Goal: Task Accomplishment & Management: Use online tool/utility

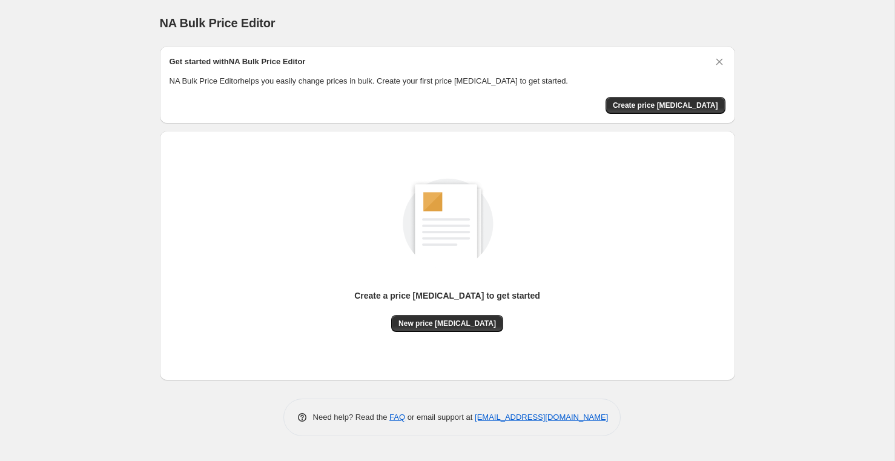
drag, startPoint x: 563, startPoint y: 305, endPoint x: 459, endPoint y: 332, distance: 107.2
click at [558, 305] on div "Create a price change job to get started New price change job" at bounding box center [448, 242] width 556 height 179
click at [456, 332] on div "Create a price change job to get started New price change job" at bounding box center [448, 255] width 556 height 230
click at [463, 325] on span "New price change job" at bounding box center [446, 324] width 97 height 10
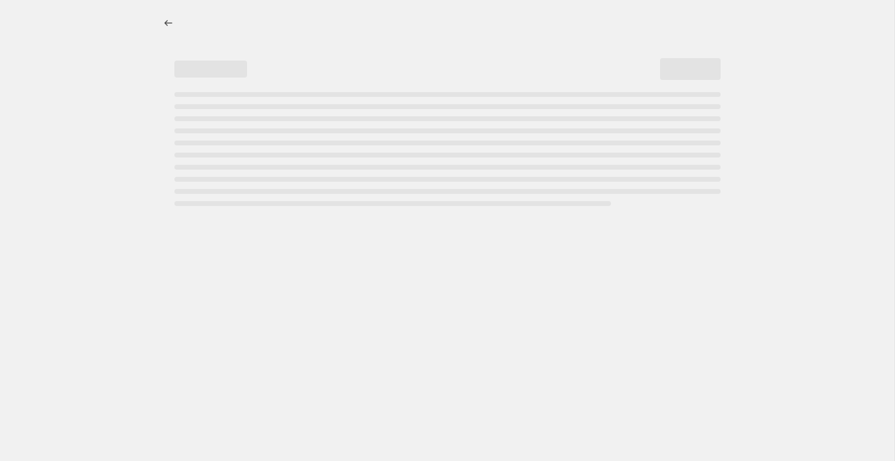
select select "percentage"
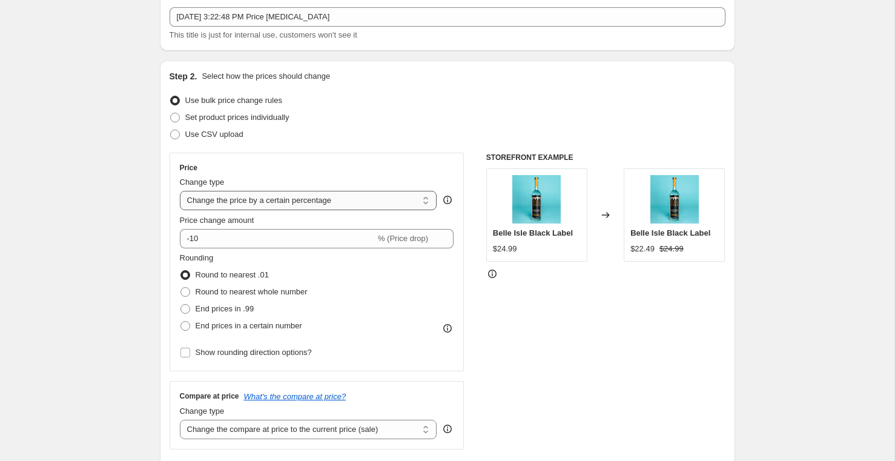
scroll to position [79, 0]
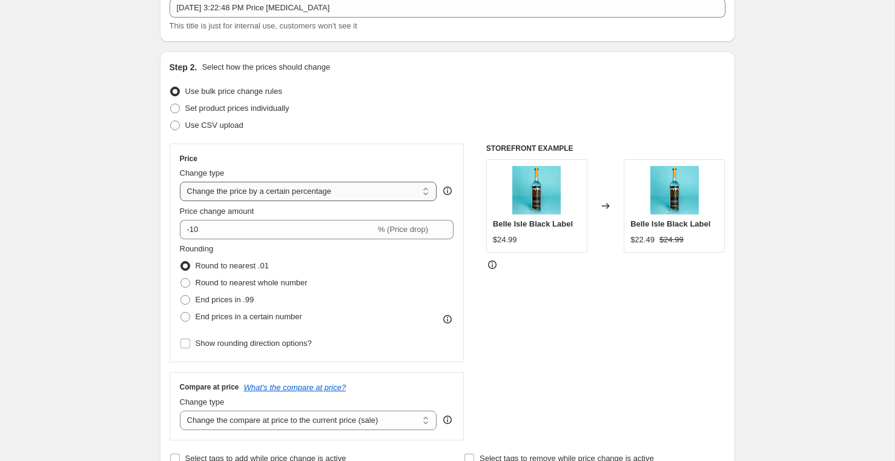
click at [393, 192] on select "Change the price to a certain amount Change the price by a certain amount Chang…" at bounding box center [308, 191] width 257 height 19
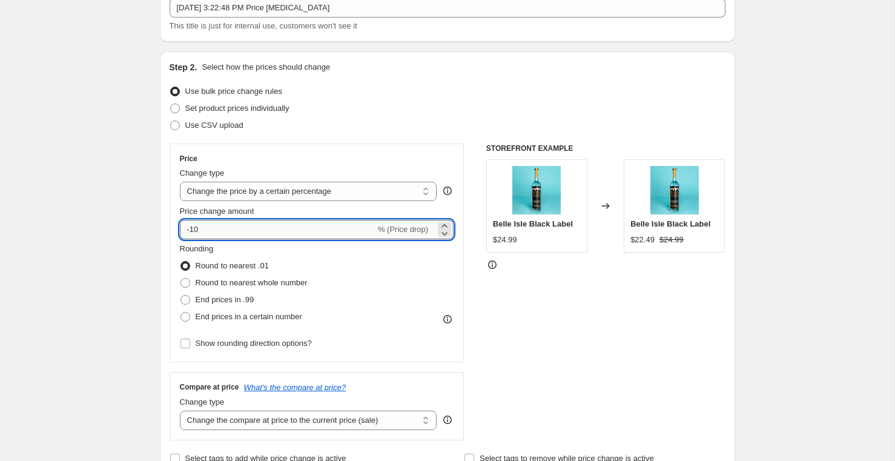
click at [327, 230] on input "-10" at bounding box center [278, 229] width 196 height 19
click at [441, 233] on icon at bounding box center [444, 233] width 12 height 12
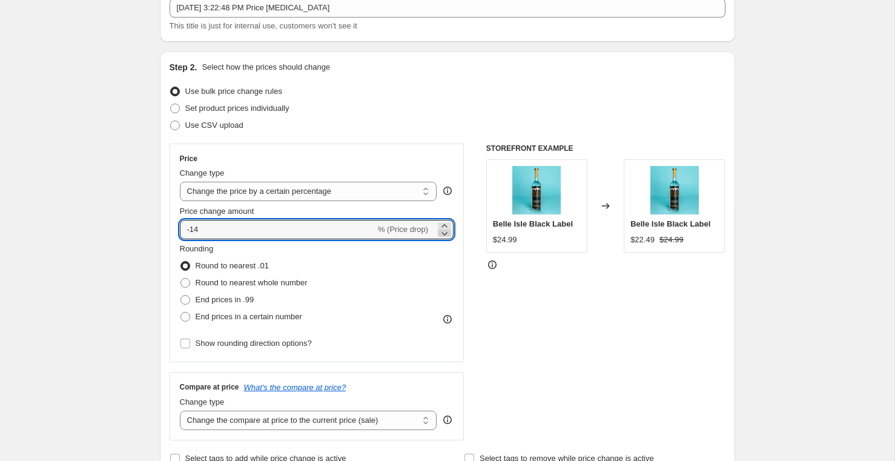
click at [441, 233] on icon at bounding box center [444, 233] width 12 height 12
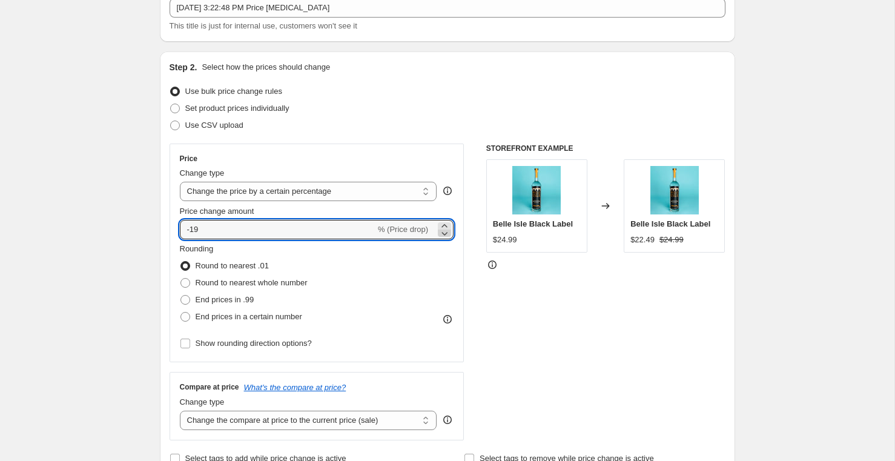
click at [441, 233] on icon at bounding box center [444, 233] width 12 height 12
type input "-20"
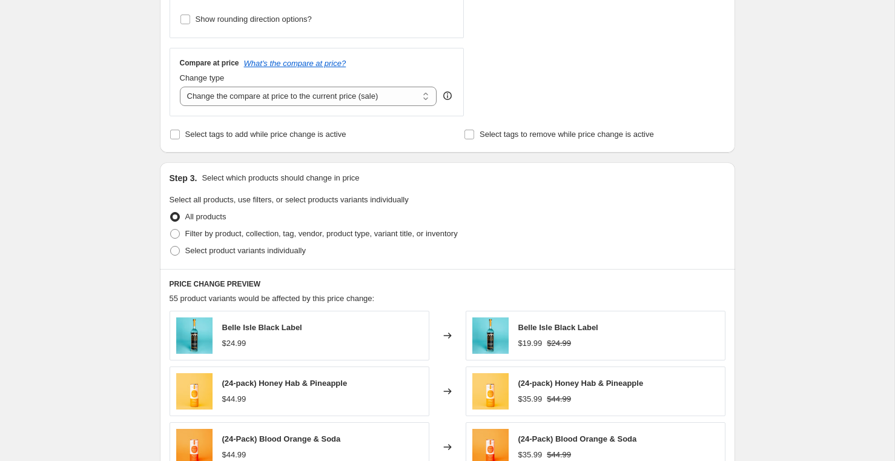
scroll to position [487, 0]
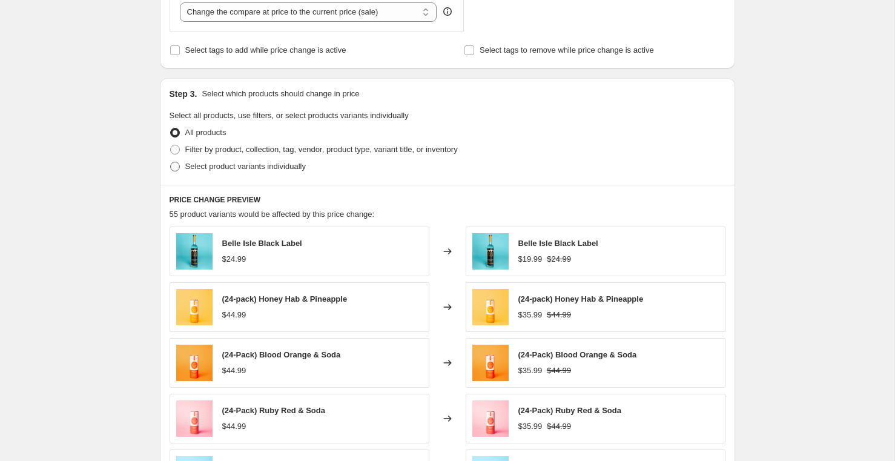
click at [176, 166] on span at bounding box center [175, 167] width 10 height 10
click at [171, 162] on input "Select product variants individually" at bounding box center [170, 162] width 1 height 1
radio input "true"
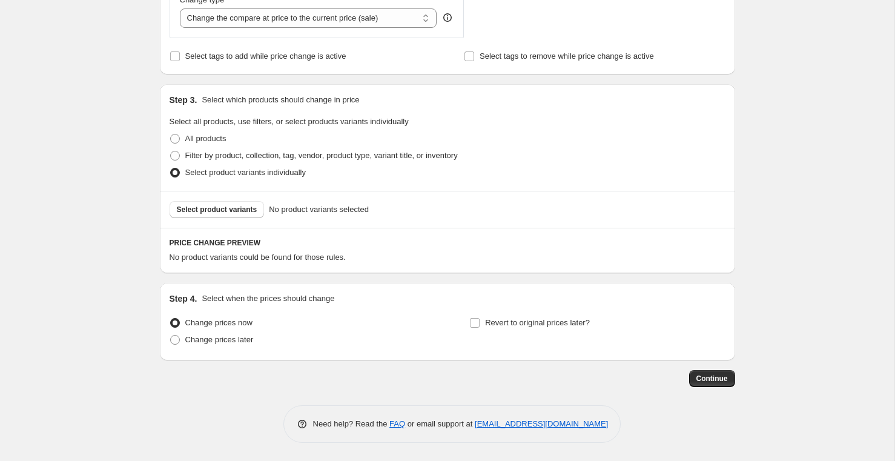
scroll to position [481, 0]
click at [248, 206] on span "Select product variants" at bounding box center [217, 210] width 81 height 10
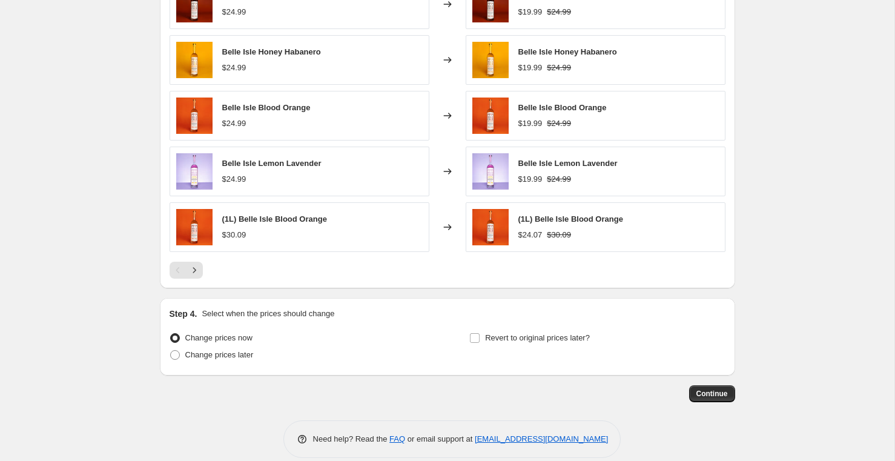
scroll to position [787, 0]
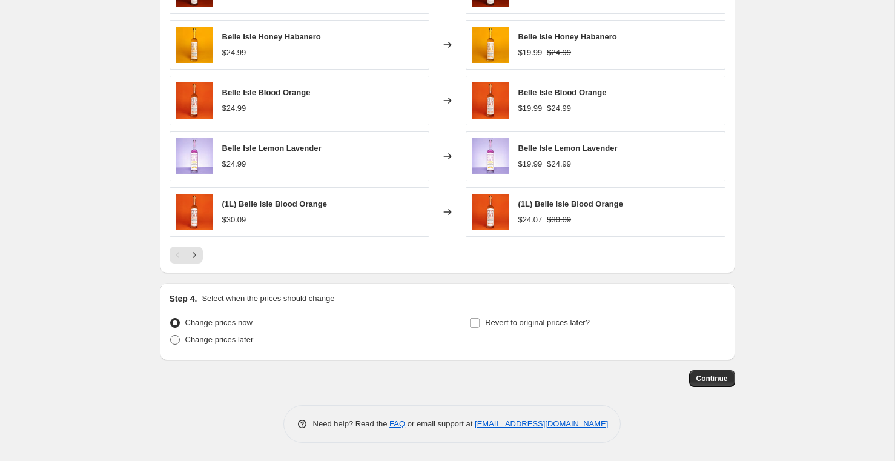
click at [183, 340] on label "Change prices later" at bounding box center [212, 339] width 84 height 17
click at [171, 335] on input "Change prices later" at bounding box center [170, 335] width 1 height 1
radio input "true"
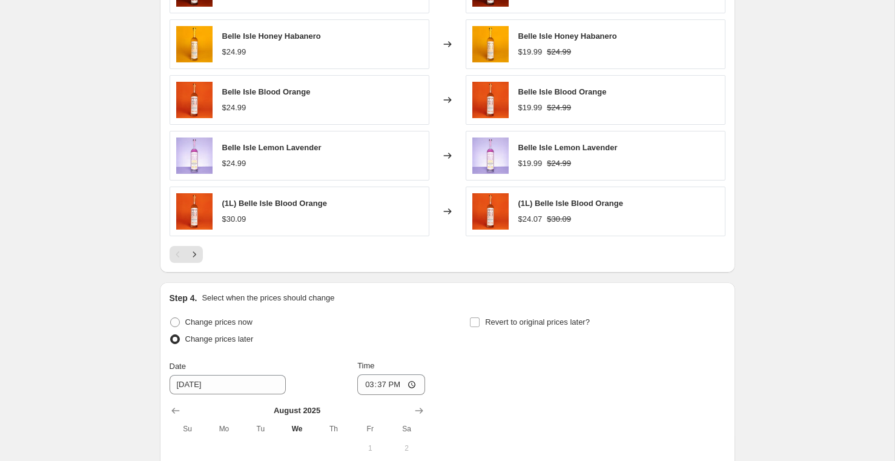
click at [174, 342] on span at bounding box center [175, 339] width 10 height 10
click at [171, 335] on input "Change prices later" at bounding box center [170, 334] width 1 height 1
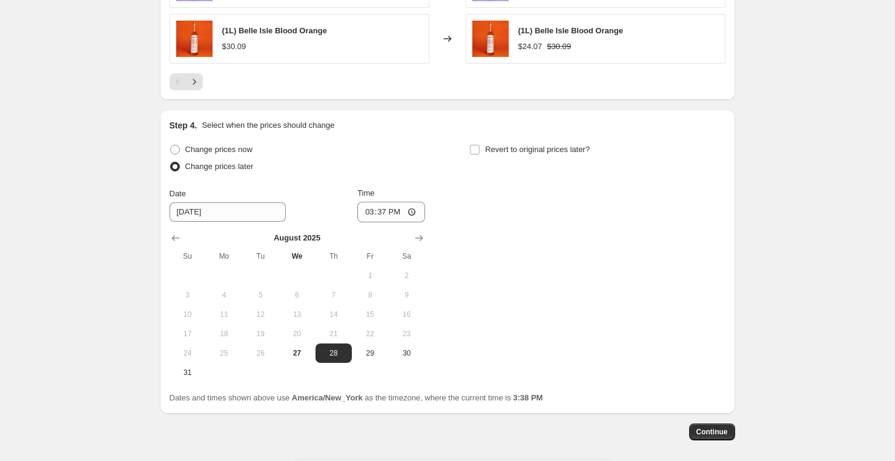
scroll to position [983, 0]
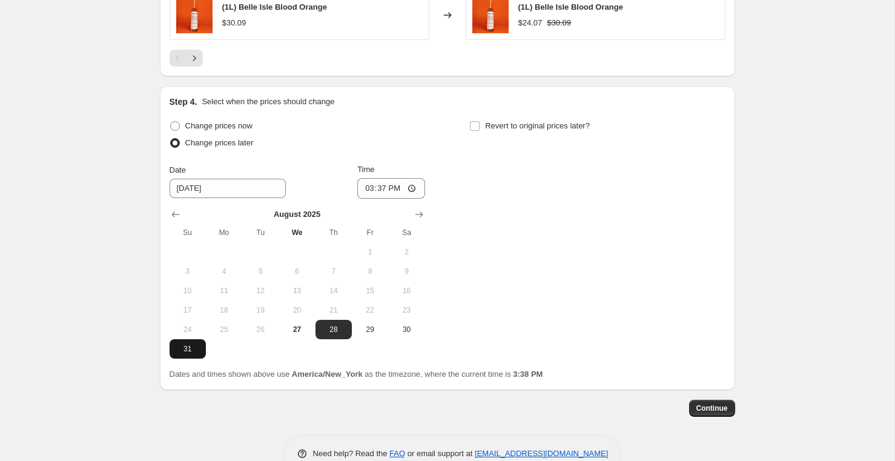
click at [188, 346] on span "31" at bounding box center [187, 349] width 27 height 10
click at [417, 213] on icon "Show next month, September 2025" at bounding box center [419, 214] width 12 height 12
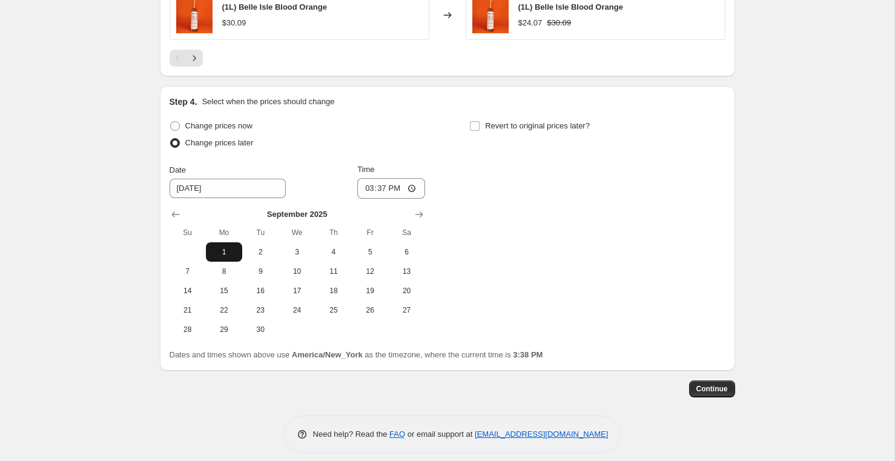
click at [225, 249] on span "1" at bounding box center [224, 252] width 27 height 10
type input "9/1/2025"
click at [392, 188] on input "15:37" at bounding box center [391, 188] width 68 height 21
click at [407, 188] on input "15:37" at bounding box center [391, 188] width 68 height 21
type input "00:01"
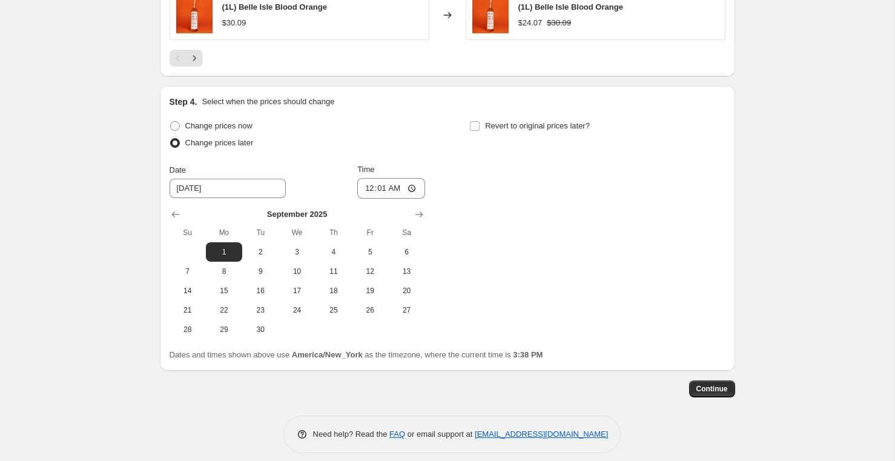
click at [587, 256] on div "Change prices now Change prices later Date 9/1/2025 Time 00:01 September 2025 S…" at bounding box center [448, 228] width 556 height 222
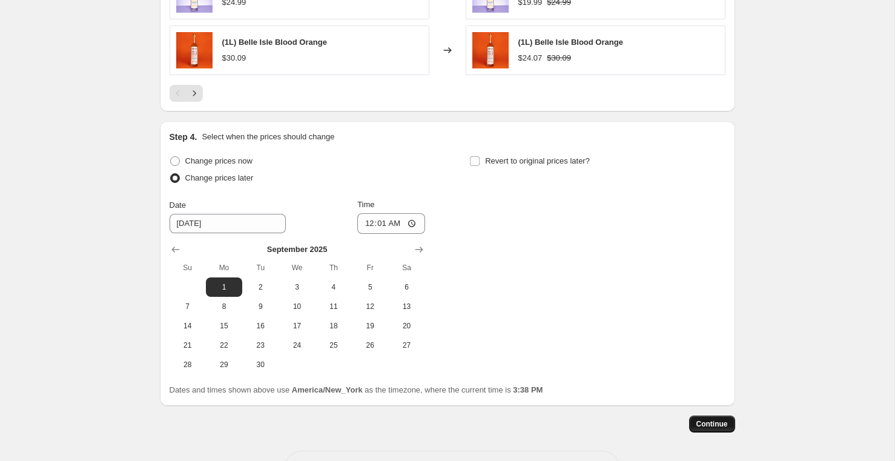
scroll to position [950, 0]
click at [709, 421] on span "Continue" at bounding box center [711, 423] width 31 height 10
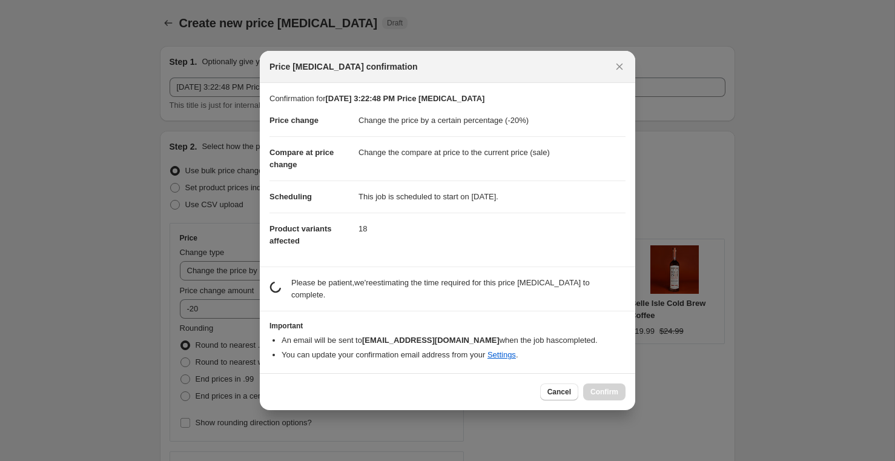
scroll to position [0, 0]
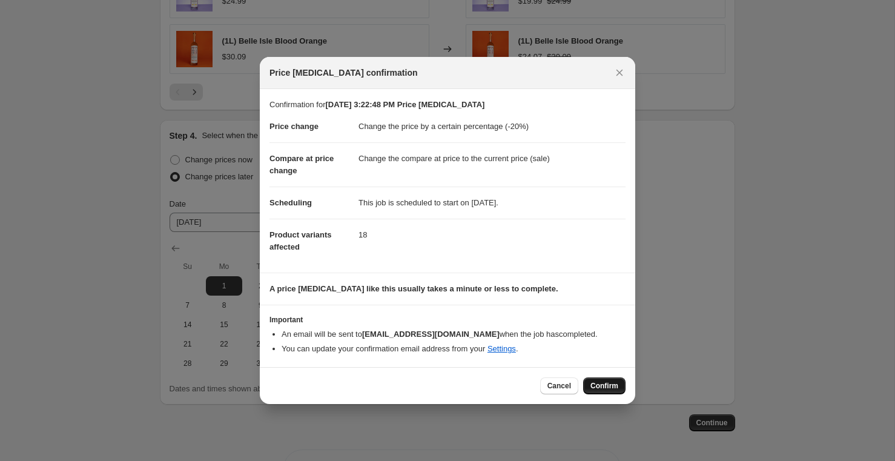
click at [613, 385] on span "Confirm" at bounding box center [604, 386] width 28 height 10
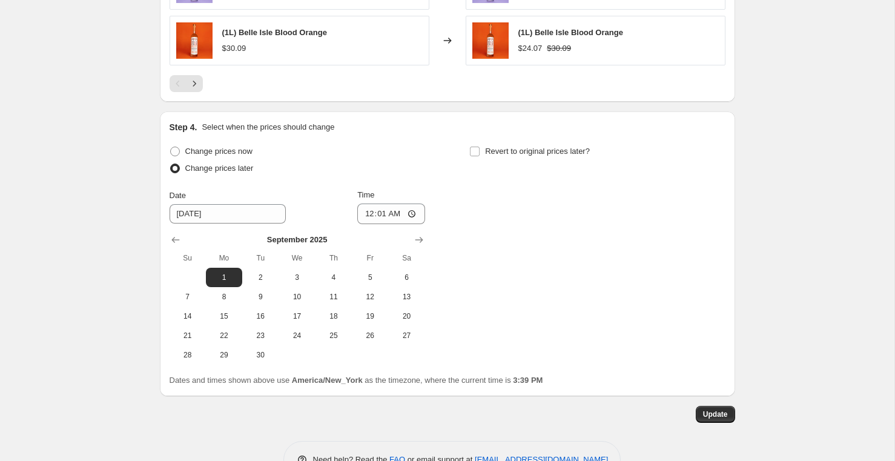
scroll to position [1068, 0]
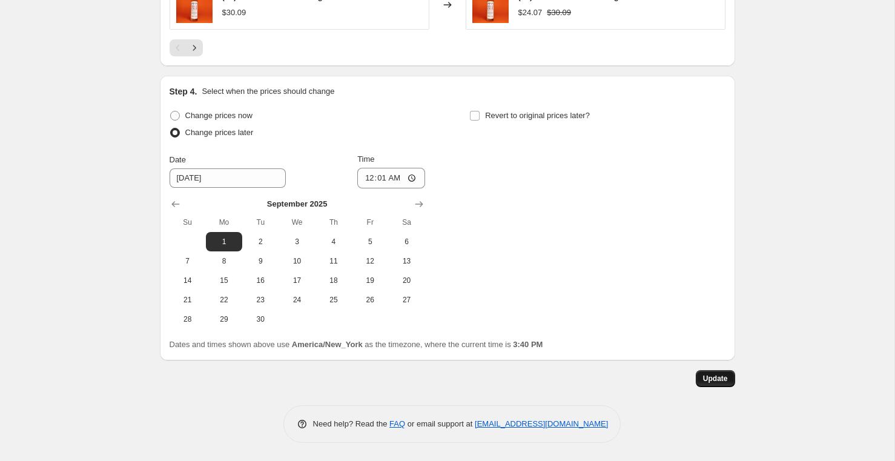
click at [707, 378] on span "Update" at bounding box center [715, 379] width 25 height 10
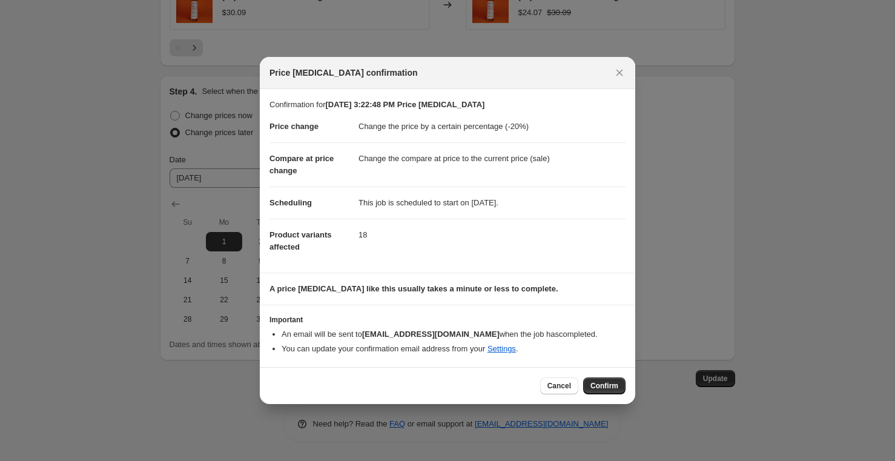
click at [613, 391] on button "Confirm" at bounding box center [604, 385] width 42 height 17
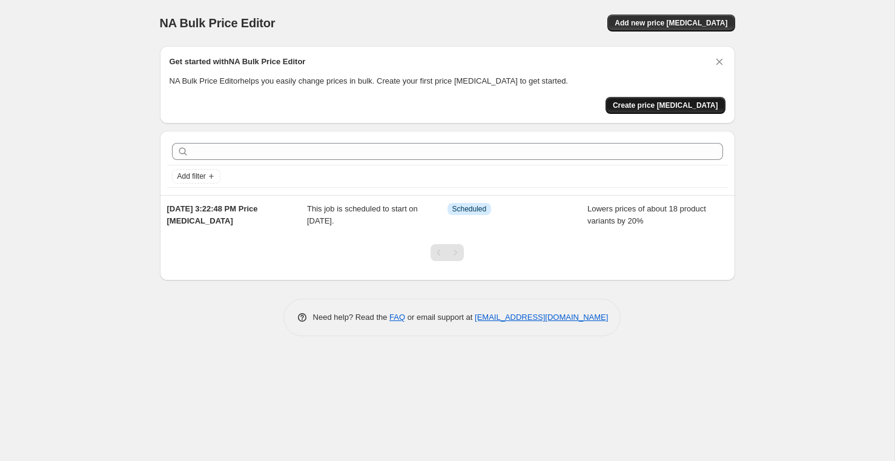
click at [653, 108] on span "Create price change job" at bounding box center [665, 106] width 105 height 10
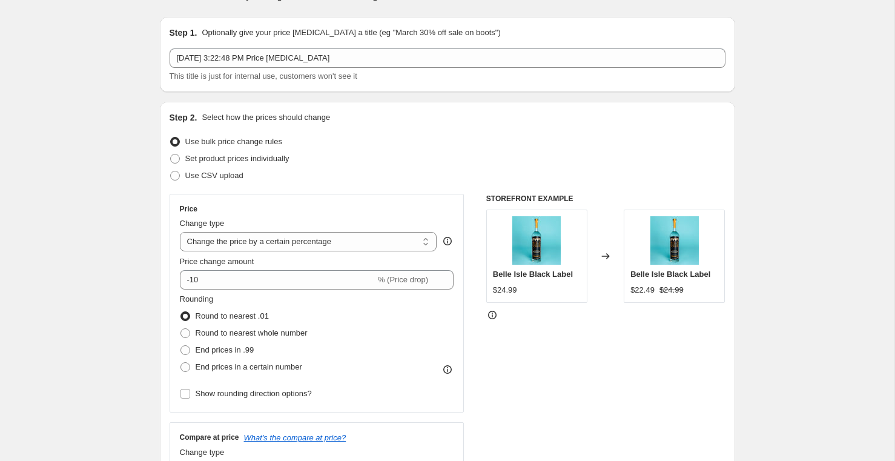
scroll to position [52, 0]
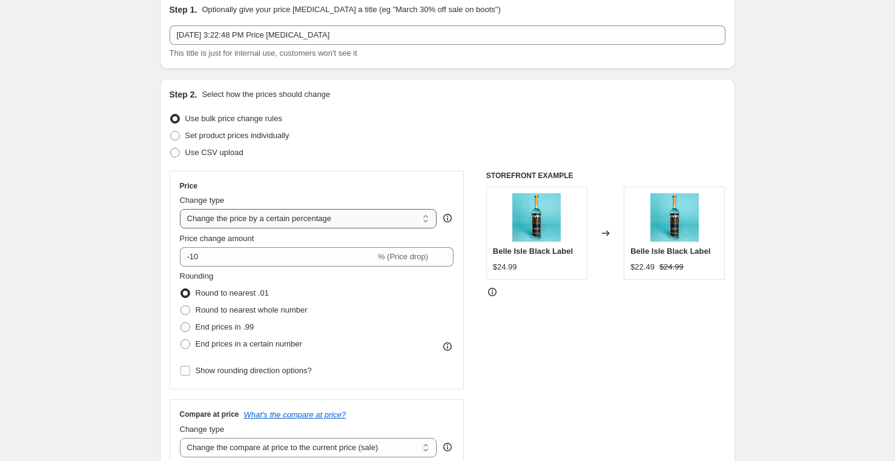
click at [404, 215] on select "Change the price to a certain amount Change the price by a certain amount Chang…" at bounding box center [308, 218] width 257 height 19
select select "to"
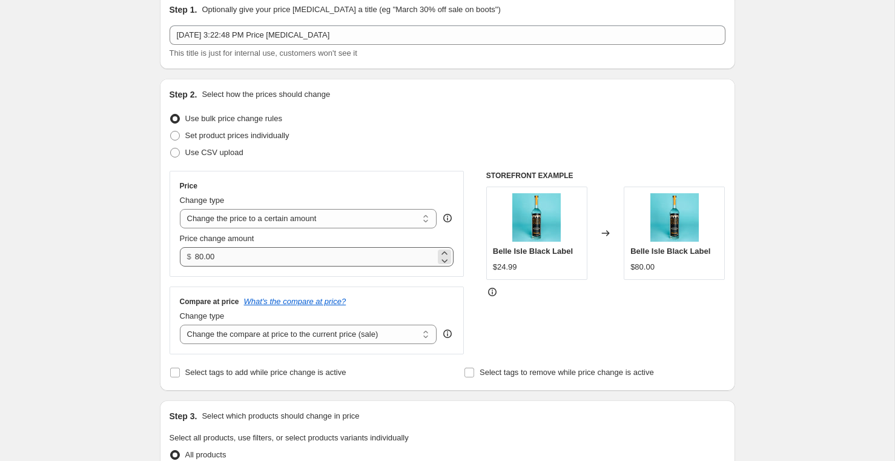
scroll to position [81, 0]
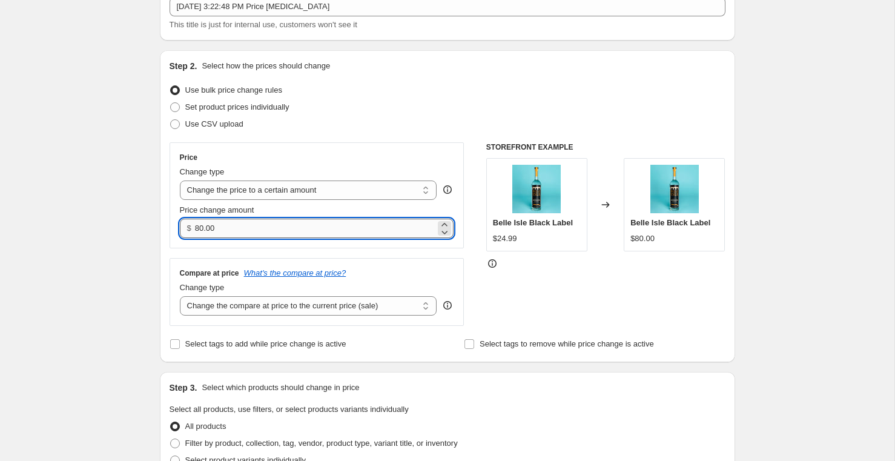
click at [294, 226] on input "80.00" at bounding box center [315, 228] width 240 height 19
type input "25.99"
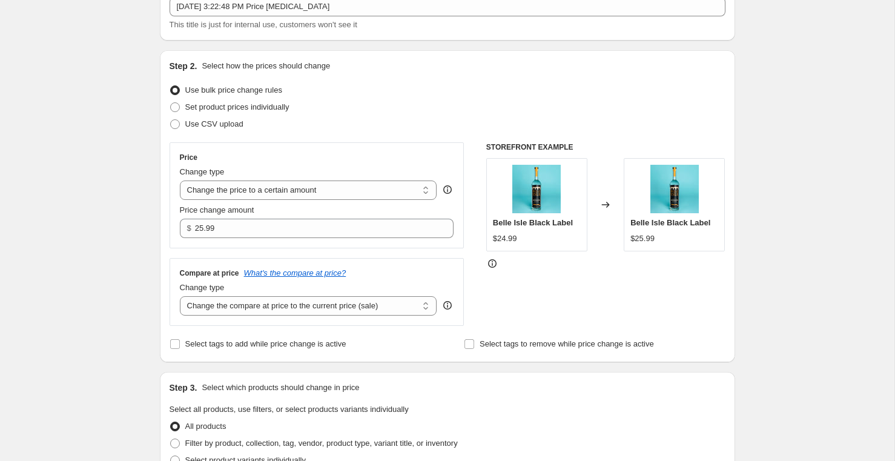
click at [134, 236] on div "Create new price change job. This page is ready Create new price change job Dra…" at bounding box center [447, 468] width 894 height 1098
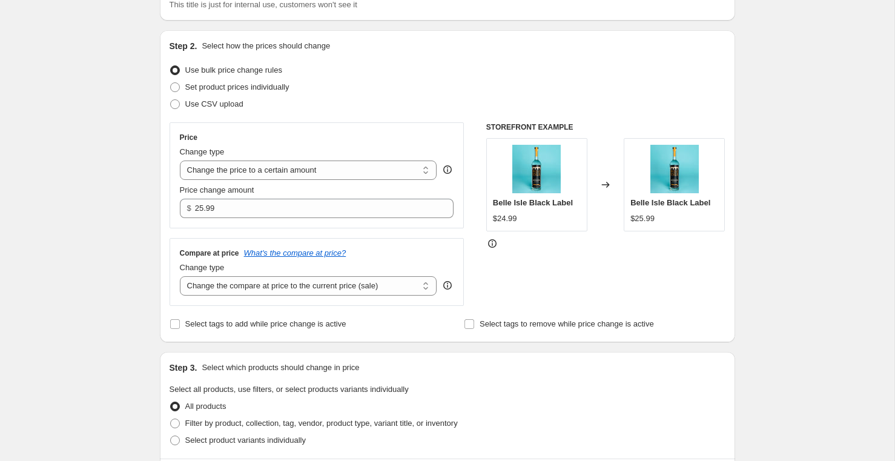
scroll to position [117, 0]
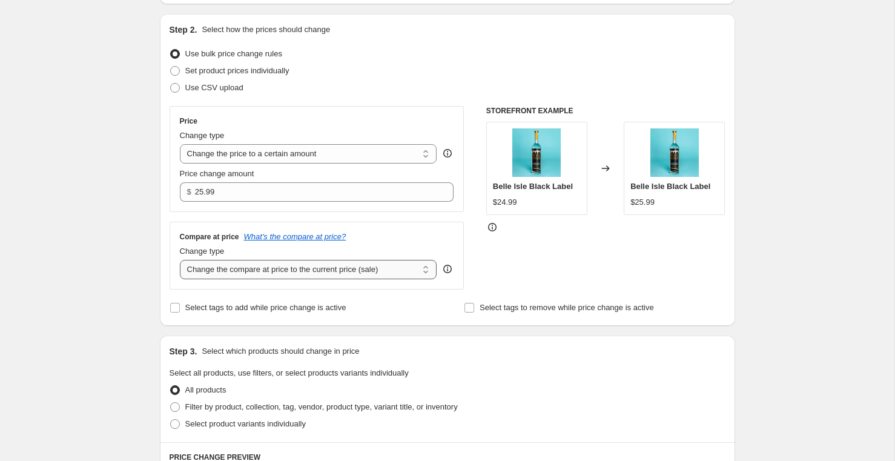
click at [348, 271] on select "Change the compare at price to the current price (sale) Change the compare at p…" at bounding box center [308, 269] width 257 height 19
click at [286, 232] on icon "What's the compare at price?" at bounding box center [295, 236] width 102 height 9
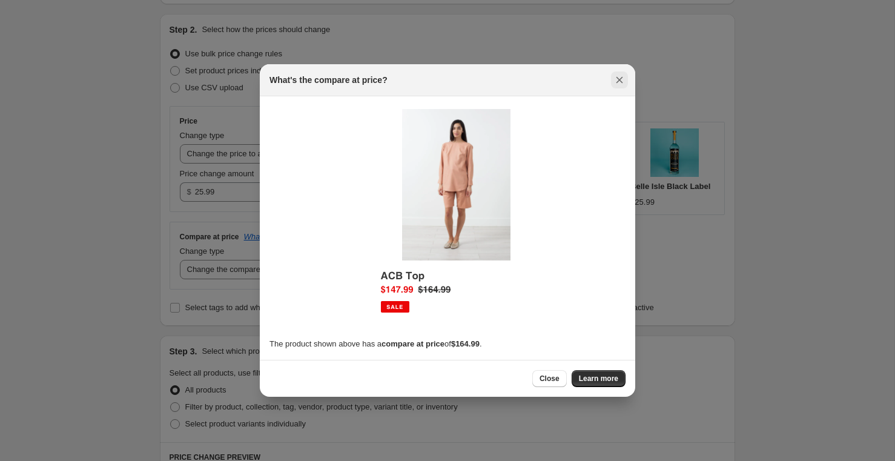
click at [615, 79] on icon "Close" at bounding box center [619, 80] width 12 height 12
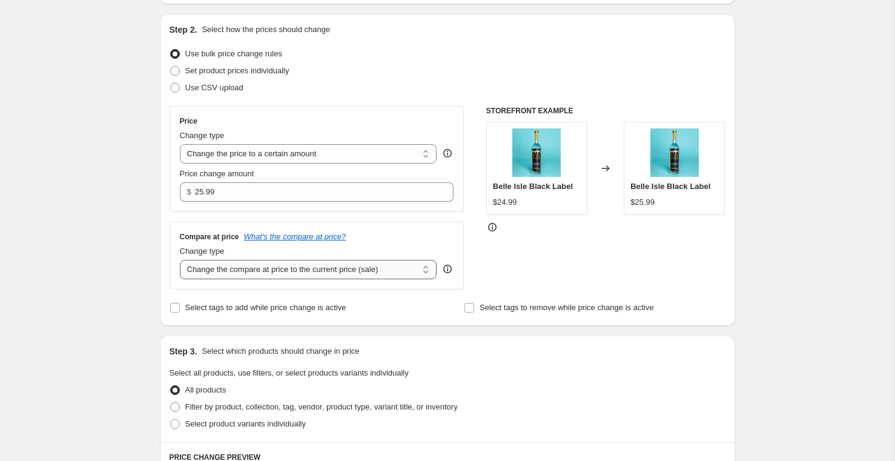
click at [380, 273] on select "Change the compare at price to the current price (sale) Change the compare at p…" at bounding box center [308, 269] width 257 height 19
click at [326, 263] on select "Change the compare at price to the current price (sale) Change the compare at p…" at bounding box center [308, 269] width 257 height 19
click at [113, 255] on div "Create new price change job. This page is ready Create new price change job Dra…" at bounding box center [447, 432] width 894 height 1098
click at [312, 273] on select "Change the compare at price to the current price (sale) Change the compare at p…" at bounding box center [308, 269] width 257 height 19
select select "ep"
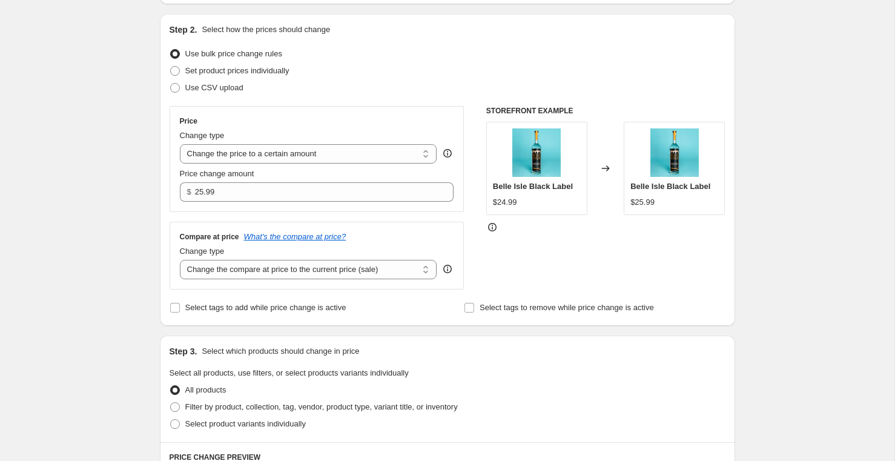
click at [155, 236] on div "Step 1. Optionally give your price change job a title (eg "March 30% off sale o…" at bounding box center [442, 413] width 585 height 988
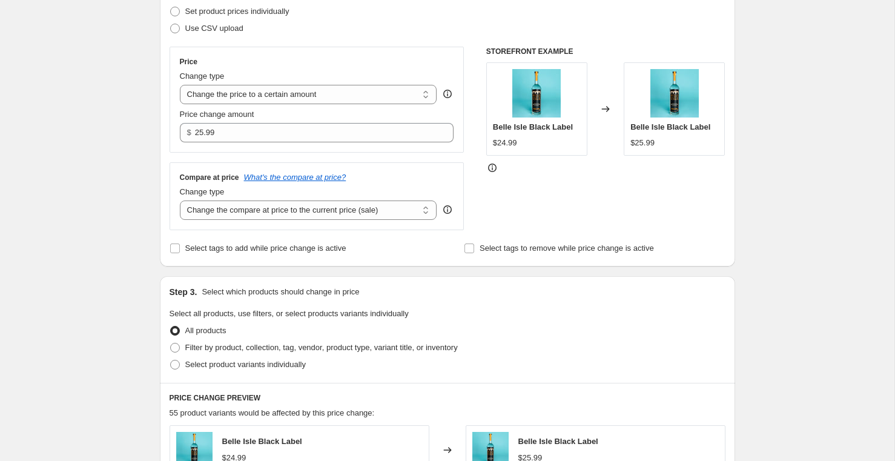
scroll to position [276, 0]
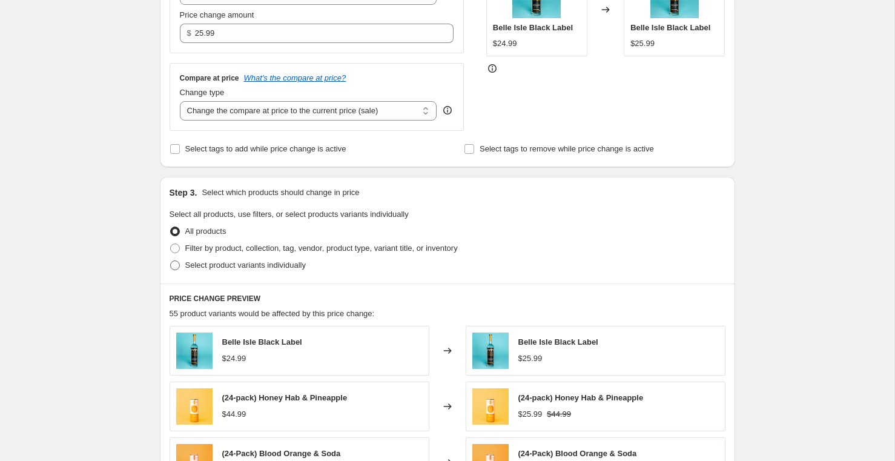
click at [174, 268] on span at bounding box center [175, 265] width 10 height 10
click at [171, 261] on input "Select product variants individually" at bounding box center [170, 260] width 1 height 1
radio input "true"
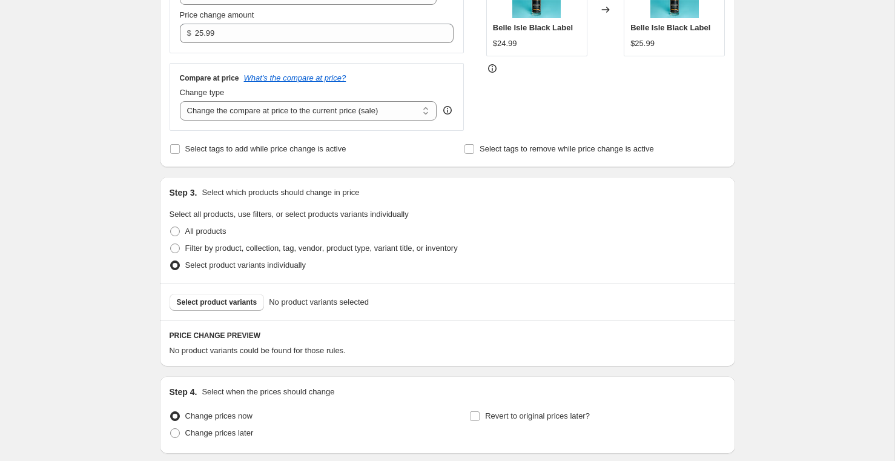
scroll to position [368, 0]
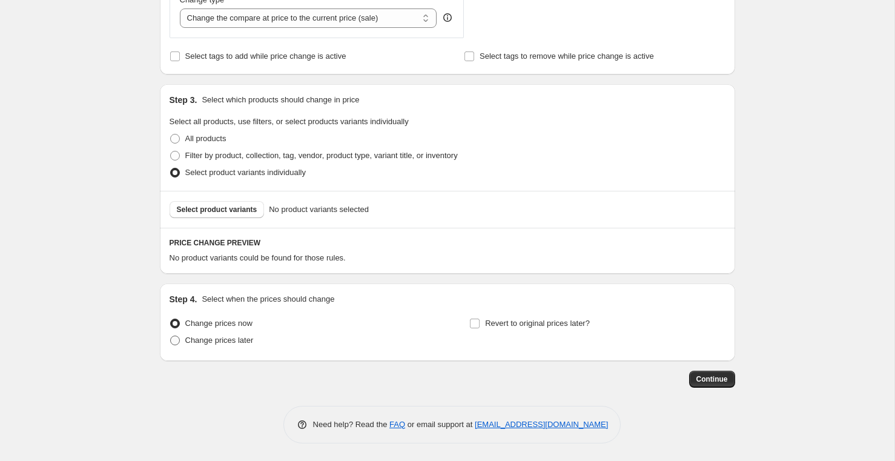
click at [175, 339] on span at bounding box center [175, 340] width 10 height 10
click at [171, 336] on input "Change prices later" at bounding box center [170, 335] width 1 height 1
radio input "true"
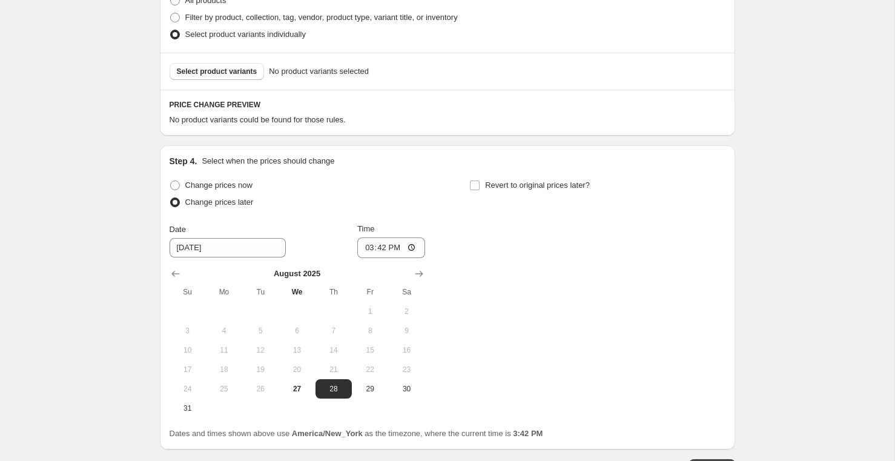
scroll to position [526, 0]
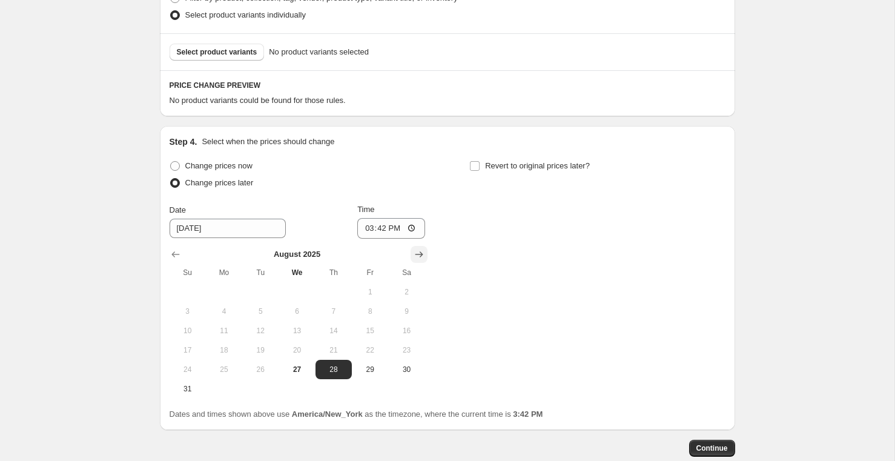
click at [421, 252] on icon "Show next month, September 2025" at bounding box center [419, 254] width 8 height 6
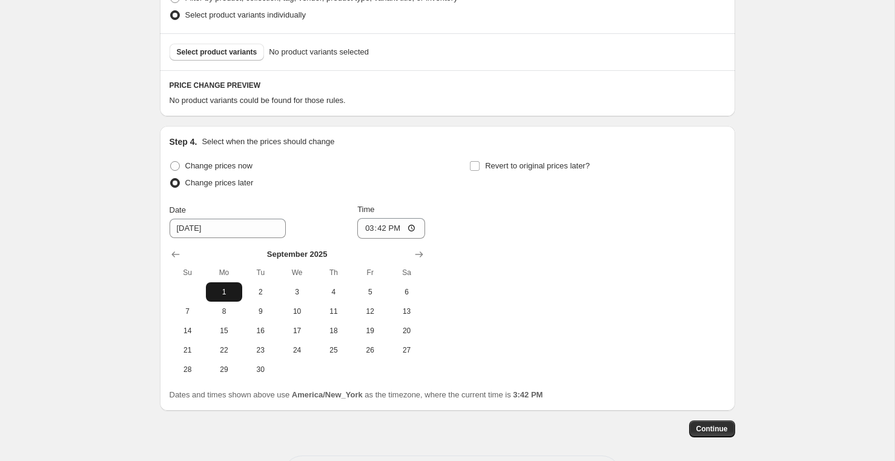
click at [218, 288] on span "1" at bounding box center [224, 292] width 27 height 10
type input "9/1/2025"
click at [415, 226] on input "15:42" at bounding box center [391, 228] width 68 height 21
type input "00:01"
click at [542, 269] on div "Change prices now Change prices later Date 9/1/2025 Time 00:01 September 2025 S…" at bounding box center [448, 268] width 556 height 222
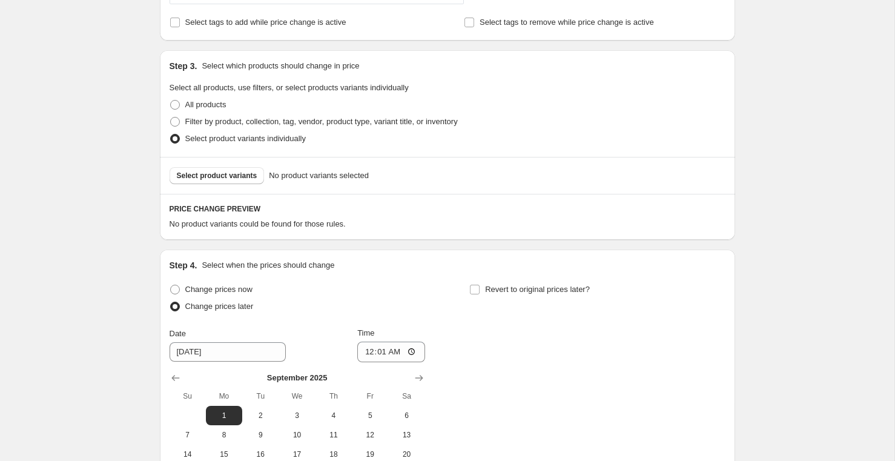
scroll to position [384, 0]
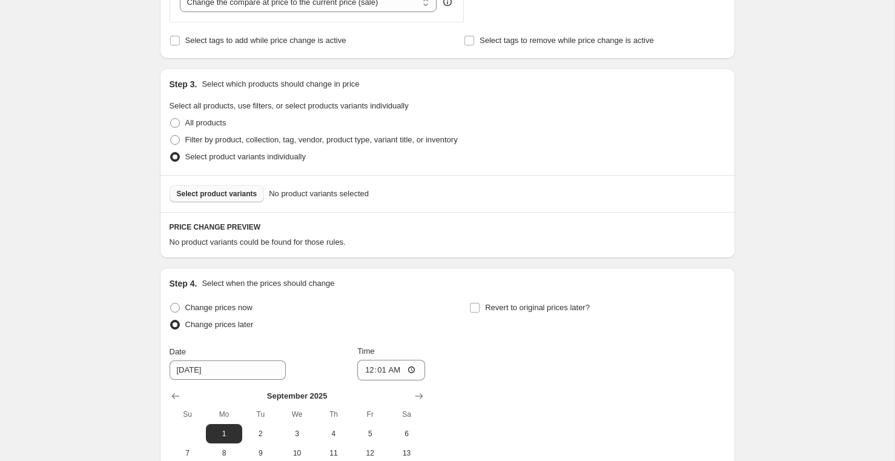
click at [216, 193] on span "Select product variants" at bounding box center [217, 194] width 81 height 10
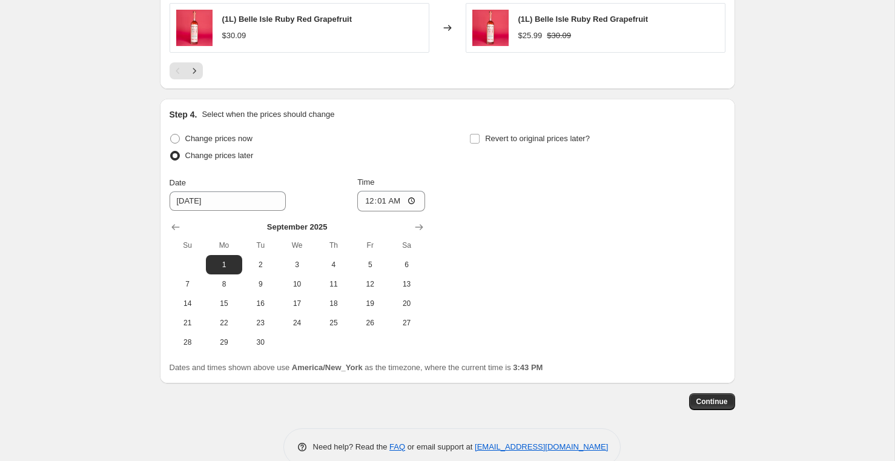
scroll to position [881, 0]
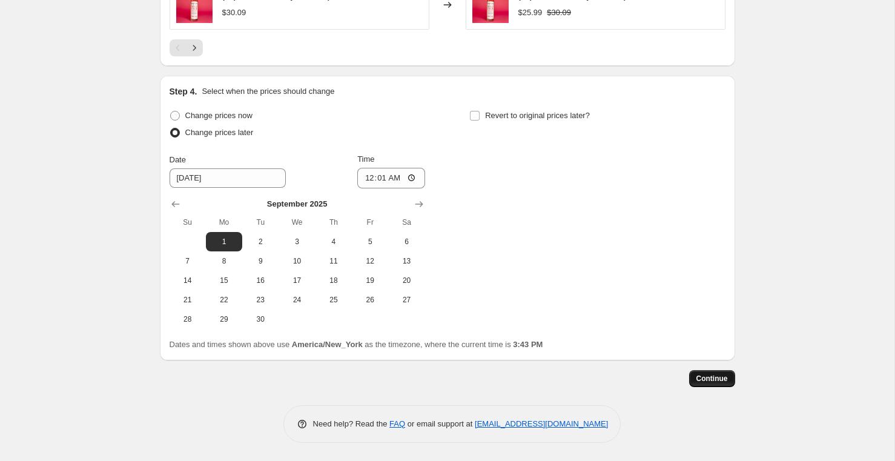
click at [708, 377] on span "Continue" at bounding box center [711, 379] width 31 height 10
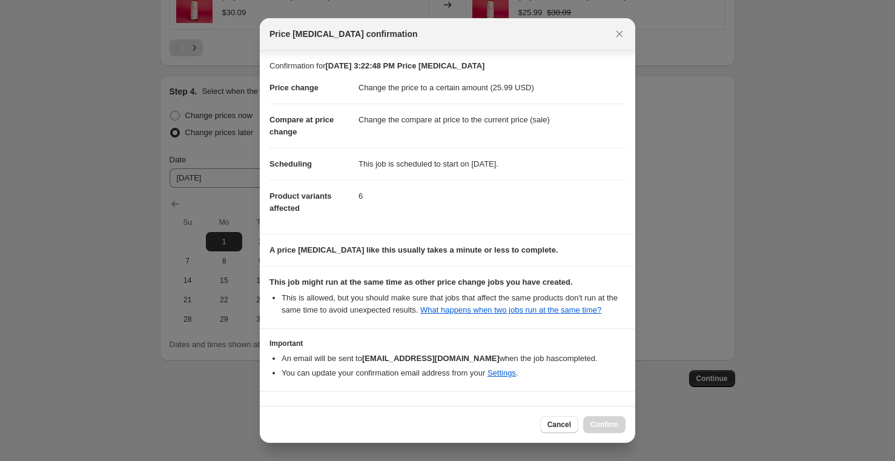
scroll to position [47, 0]
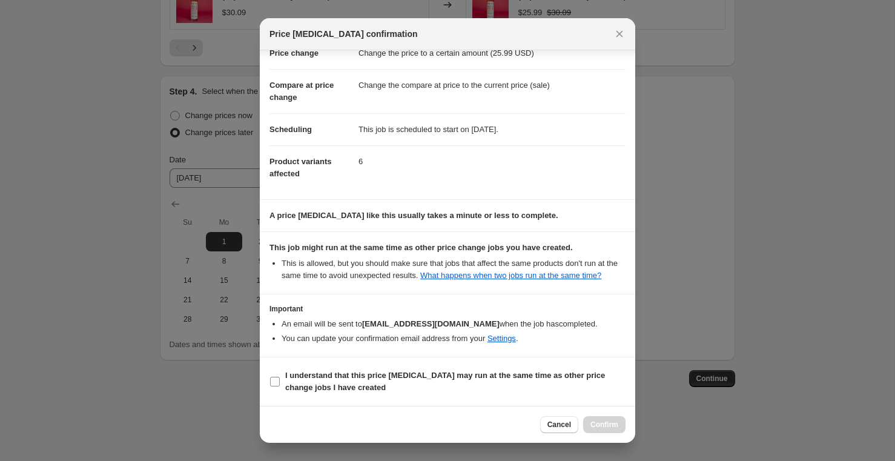
click at [274, 381] on input "I understand that this price change job may run at the same time as other price…" at bounding box center [275, 382] width 10 height 10
checkbox input "true"
click at [602, 423] on span "Confirm" at bounding box center [604, 425] width 28 height 10
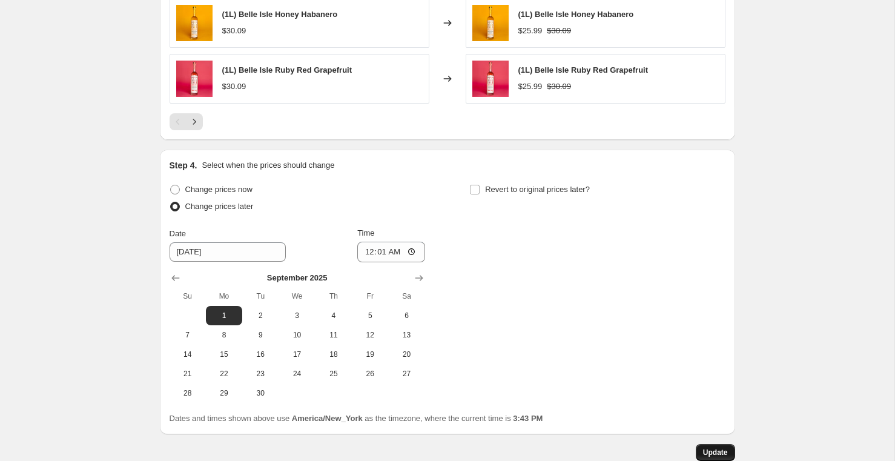
click at [712, 448] on span "Update" at bounding box center [715, 453] width 25 height 10
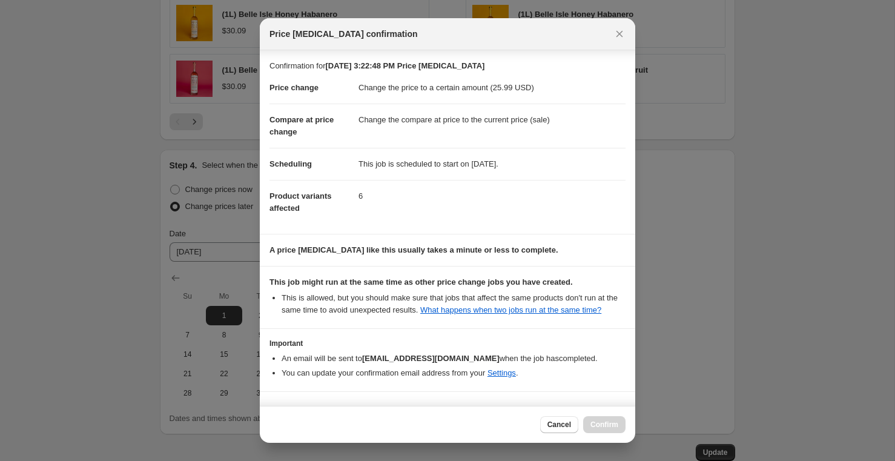
scroll to position [47, 0]
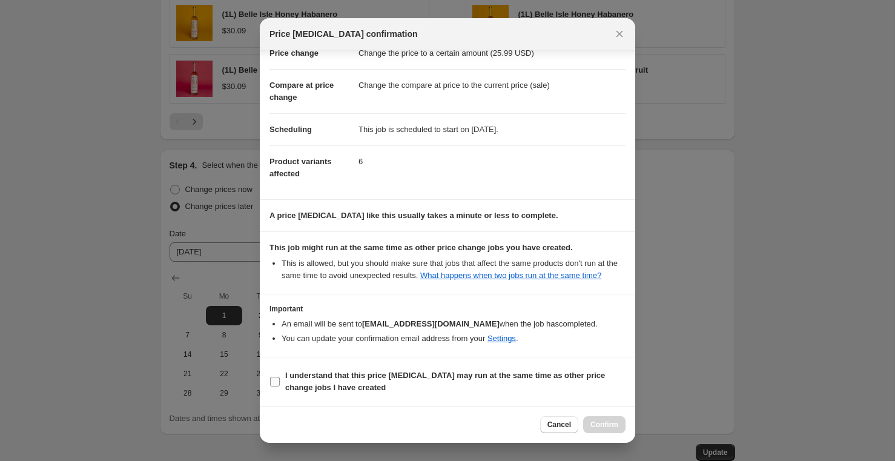
click at [280, 379] on span ":r4n:" at bounding box center [274, 381] width 11 height 11
click at [280, 379] on input "I understand that this price change job may run at the same time as other price…" at bounding box center [275, 382] width 10 height 10
checkbox input "true"
click at [606, 426] on span "Confirm" at bounding box center [604, 425] width 28 height 10
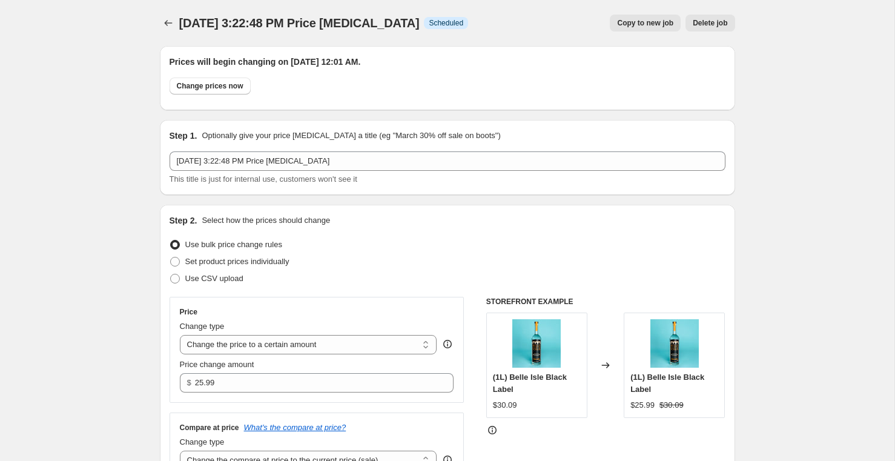
scroll to position [12, 0]
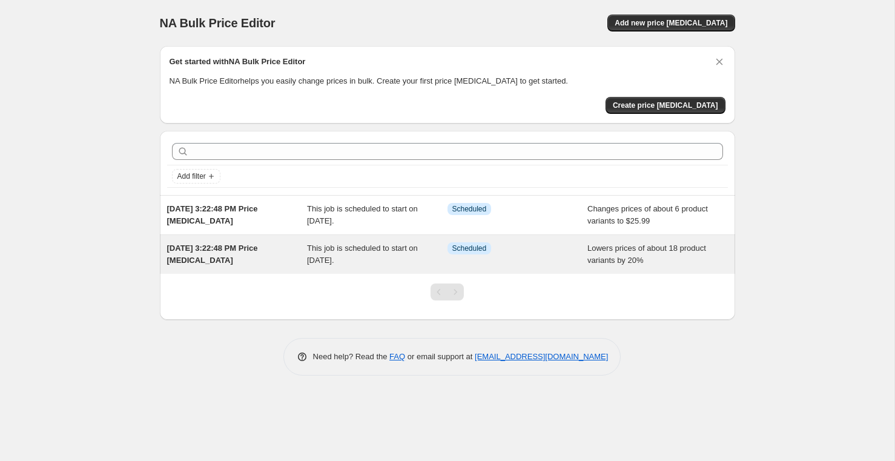
click at [557, 259] on div "Info Scheduled" at bounding box center [518, 254] width 140 height 24
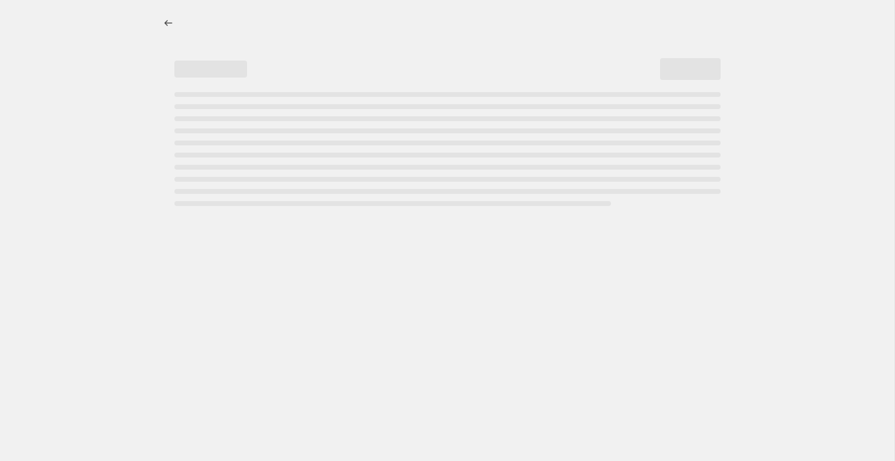
select select "percentage"
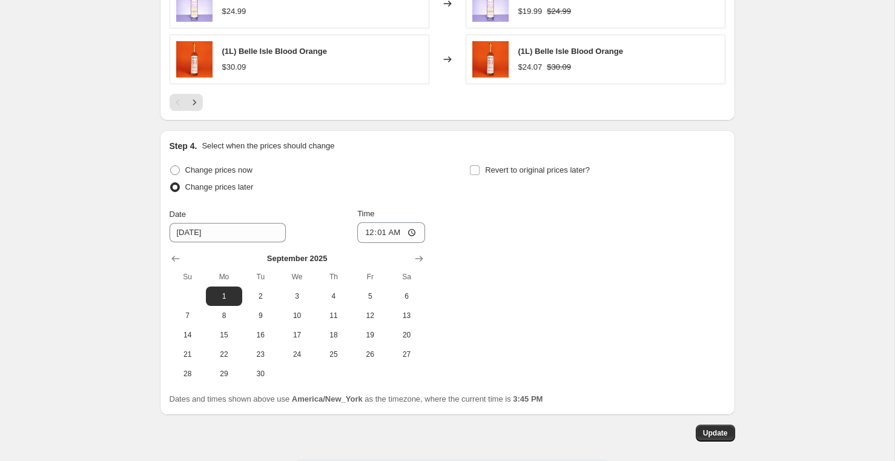
scroll to position [1039, 0]
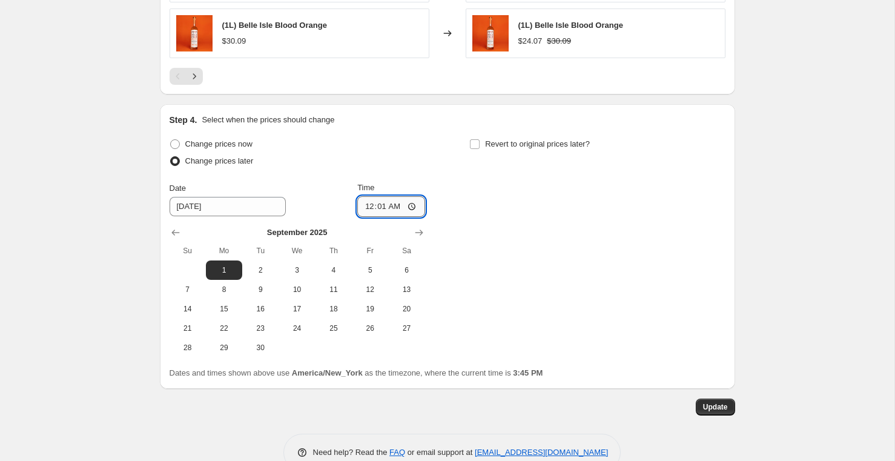
click at [390, 208] on input "00:01" at bounding box center [391, 206] width 68 height 21
click at [374, 208] on input "00:01" at bounding box center [391, 206] width 68 height 21
click at [407, 207] on input "00:01" at bounding box center [391, 206] width 68 height 21
click at [408, 207] on input "00:01" at bounding box center [391, 206] width 68 height 21
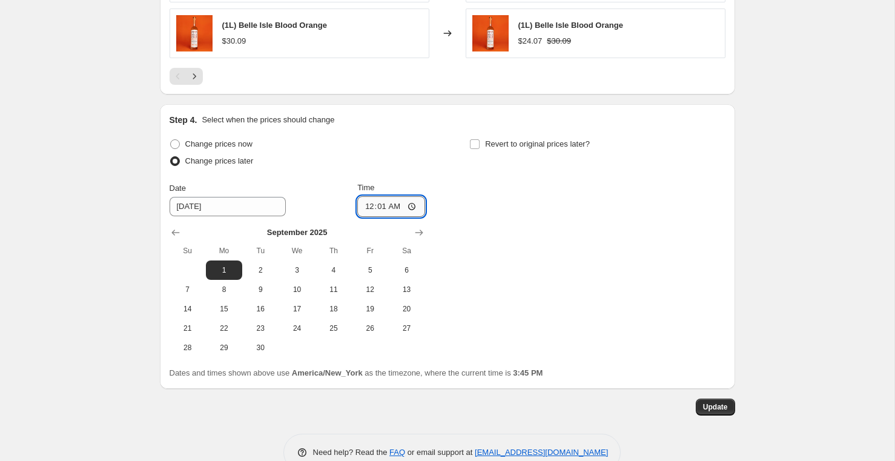
click at [408, 207] on input "00:01" at bounding box center [391, 206] width 68 height 21
click at [544, 249] on div "Change prices now Change prices later Date 9/1/2025 Time 01:01 September 2025 S…" at bounding box center [448, 247] width 556 height 222
click at [381, 210] on input "01:01" at bounding box center [391, 206] width 68 height 21
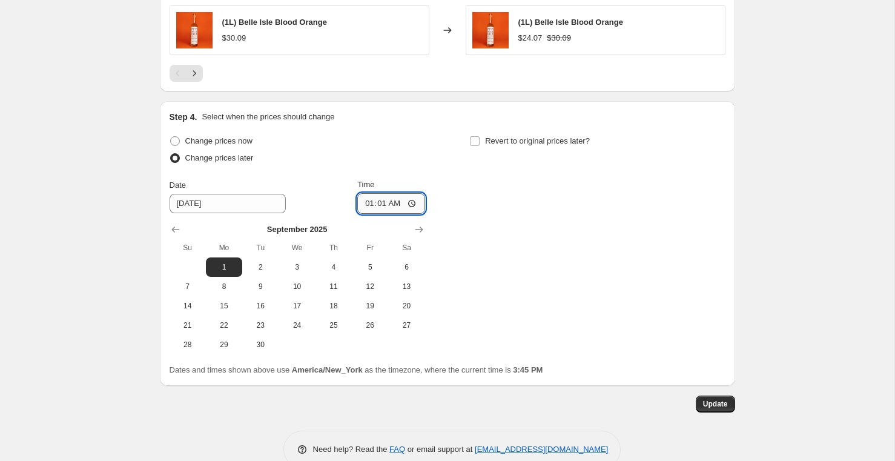
click at [414, 206] on input "01:01" at bounding box center [391, 203] width 68 height 21
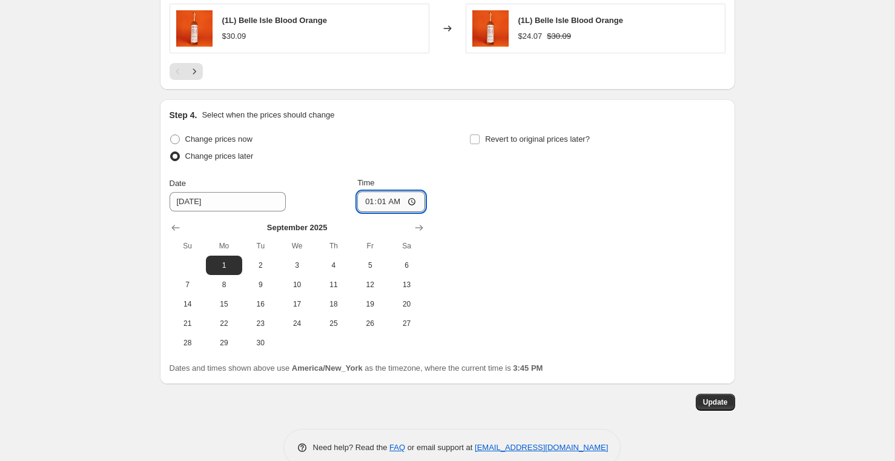
scroll to position [1046, 0]
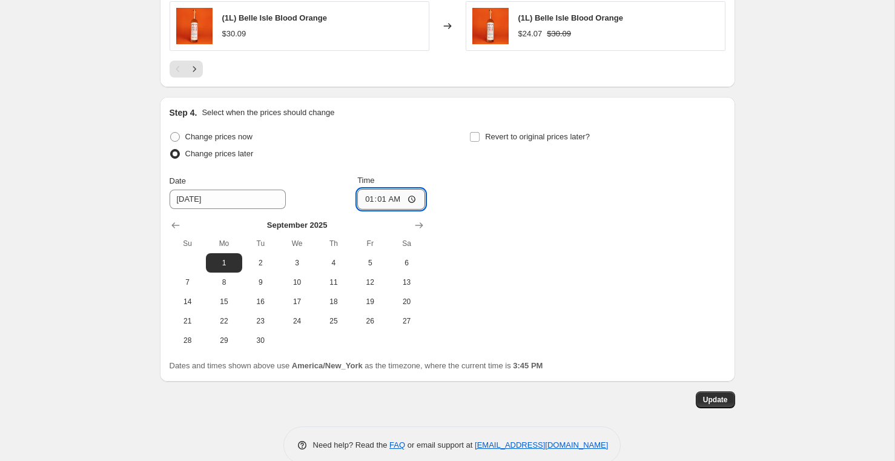
click at [413, 206] on input "01:01" at bounding box center [391, 199] width 68 height 21
click at [414, 199] on input "01:01" at bounding box center [391, 199] width 68 height 21
click at [411, 200] on input "01:01" at bounding box center [391, 199] width 68 height 21
click at [411, 200] on input "01:01" at bounding box center [391, 198] width 68 height 21
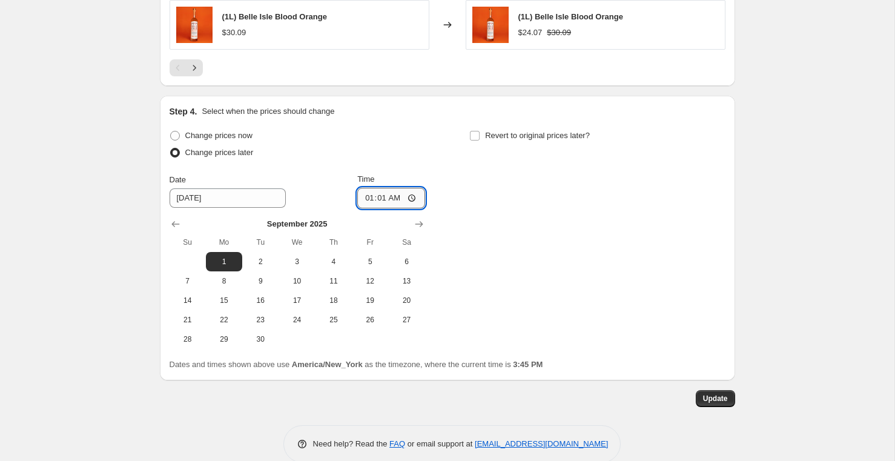
click at [411, 200] on input "01:01" at bounding box center [391, 198] width 68 height 21
click at [709, 405] on button "Update" at bounding box center [715, 398] width 39 height 17
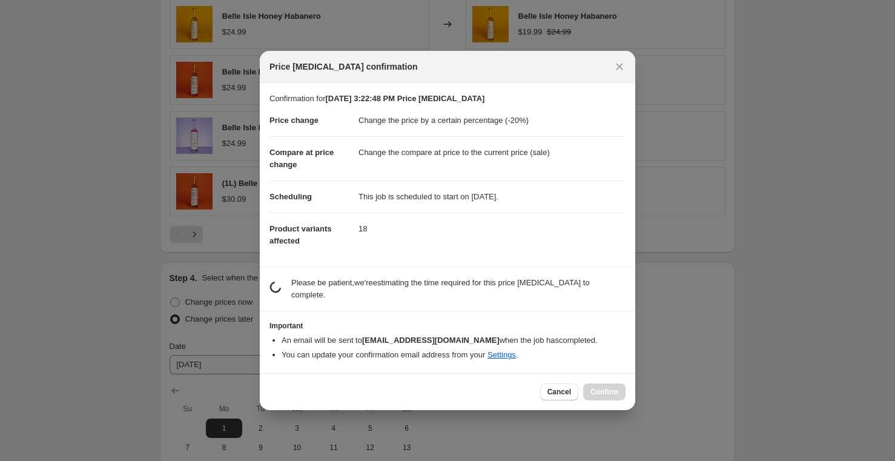
scroll to position [0, 0]
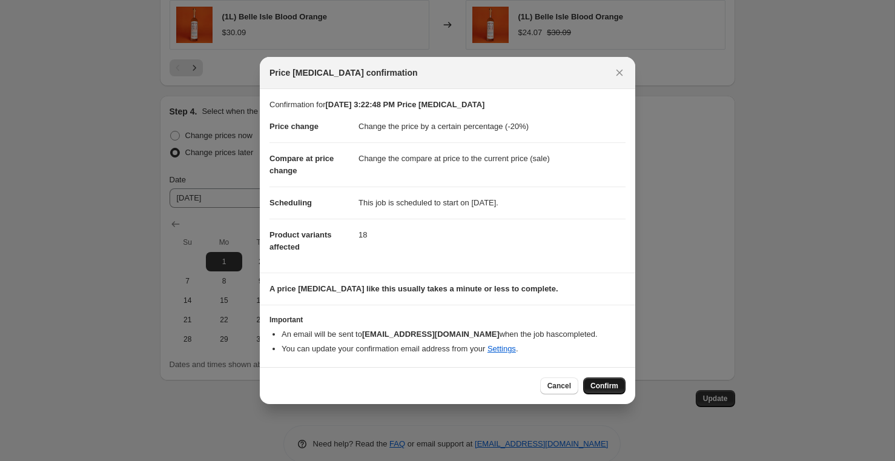
click at [599, 389] on span "Confirm" at bounding box center [604, 386] width 28 height 10
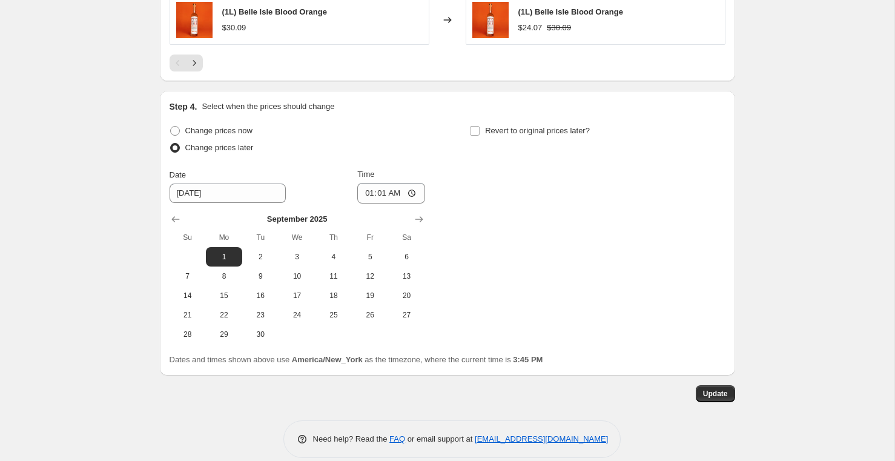
scroll to position [1068, 0]
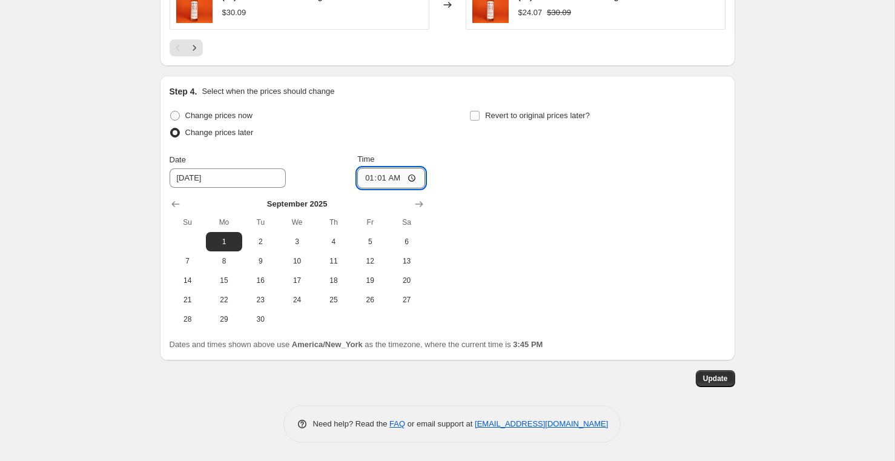
click at [412, 180] on input "01:01" at bounding box center [391, 178] width 68 height 21
type input "00:30"
click at [717, 375] on span "Update" at bounding box center [715, 379] width 25 height 10
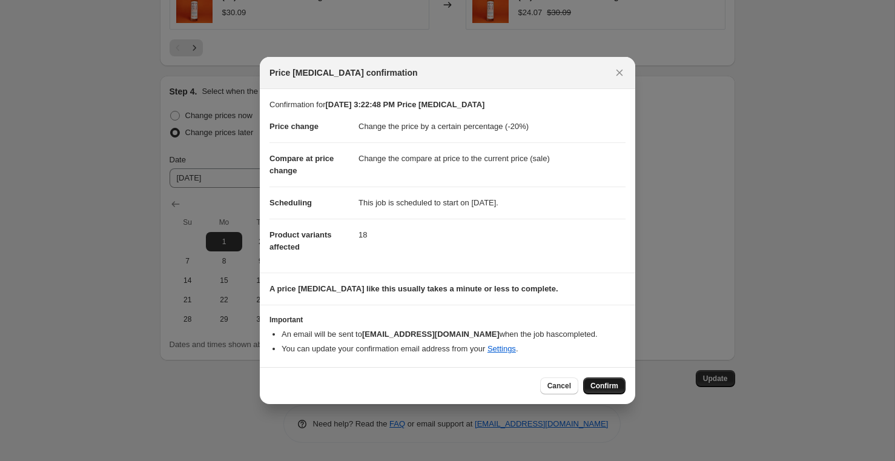
click at [604, 388] on span "Confirm" at bounding box center [604, 386] width 28 height 10
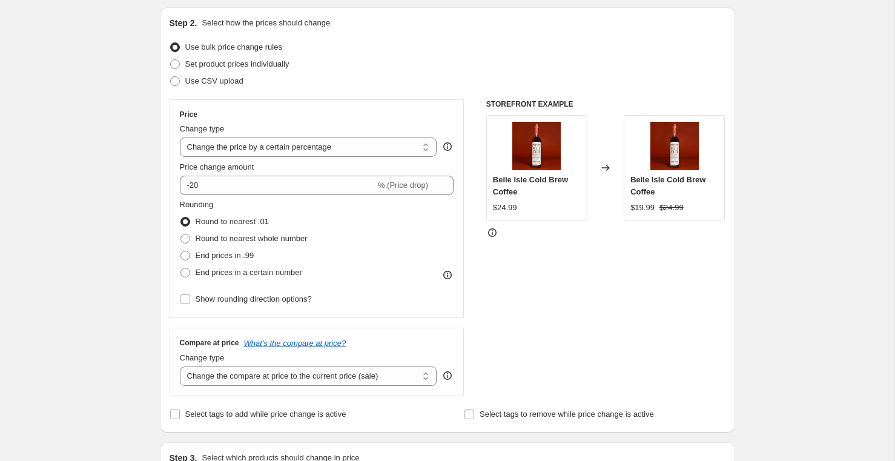
scroll to position [101, 0]
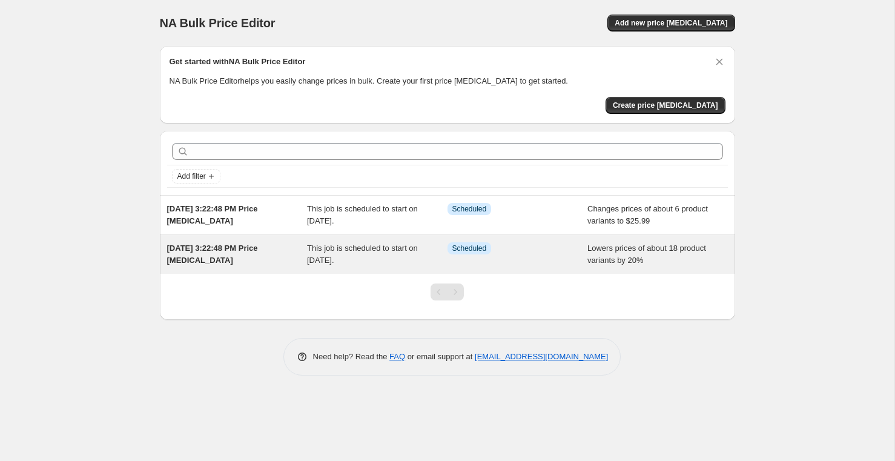
click at [651, 263] on span "Lowers prices of about 18 product variants by 20%" at bounding box center [646, 253] width 119 height 21
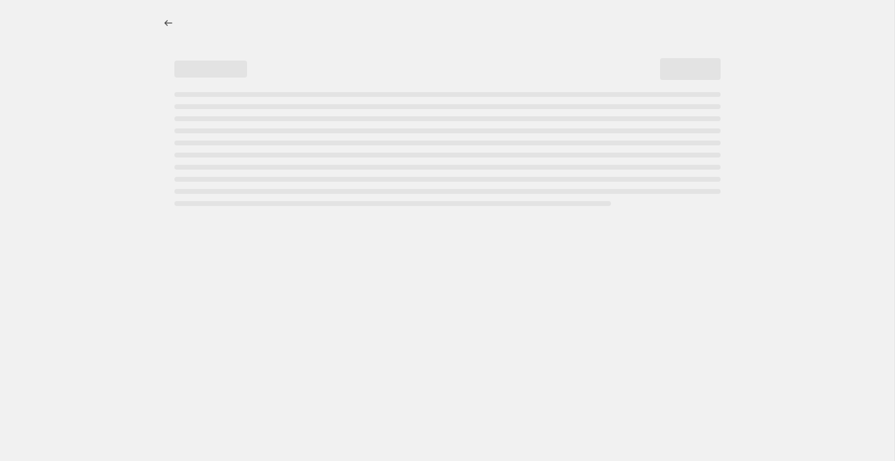
select select "percentage"
